Goal: Ask a question

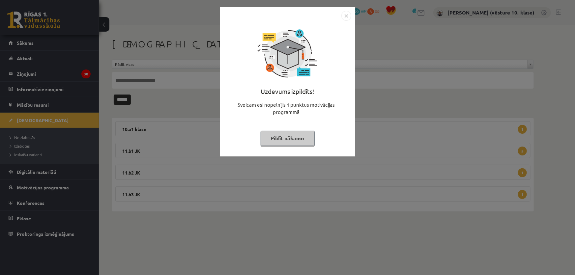
click at [346, 16] on img "Close" at bounding box center [346, 16] width 10 height 10
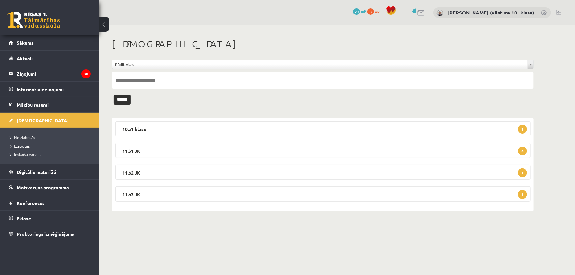
click at [425, 13] on link at bounding box center [421, 13] width 8 height 6
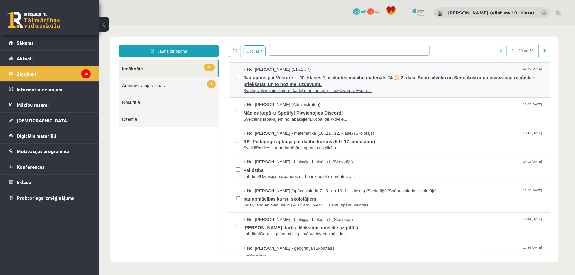
click at [329, 88] on span "Svaiki, vēlējos noskaidrot kādēļ mani nelaiž pie uzdevuma. Esmu ..." at bounding box center [393, 90] width 300 height 6
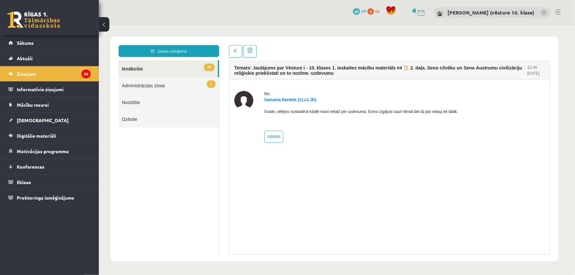
click at [198, 85] on link "1 Administrācijas ziņas" at bounding box center [168, 85] width 100 height 17
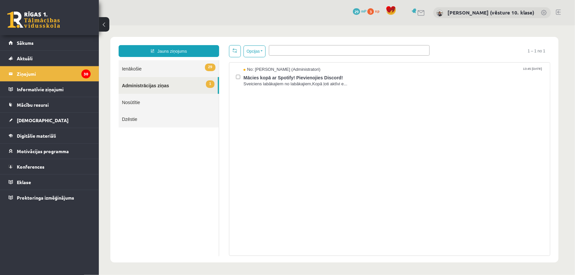
click at [173, 71] on link "29 Ienākošie" at bounding box center [168, 68] width 100 height 17
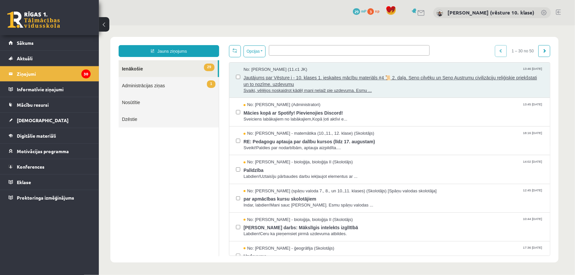
click at [309, 87] on span "Svaiki, vēlējos noskaidrot kādēļ mani nelaiž pie uzdevuma. Esmu ..." at bounding box center [393, 90] width 300 height 6
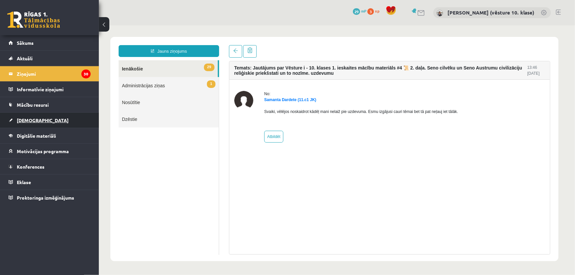
click at [33, 122] on span "[DEMOGRAPHIC_DATA]" at bounding box center [43, 120] width 52 height 6
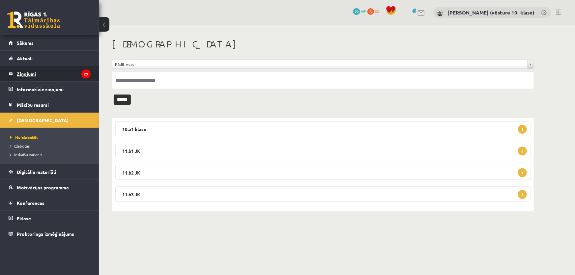
click at [50, 71] on legend "Ziņojumi 29" at bounding box center [54, 73] width 74 height 15
